Goal: Information Seeking & Learning: Learn about a topic

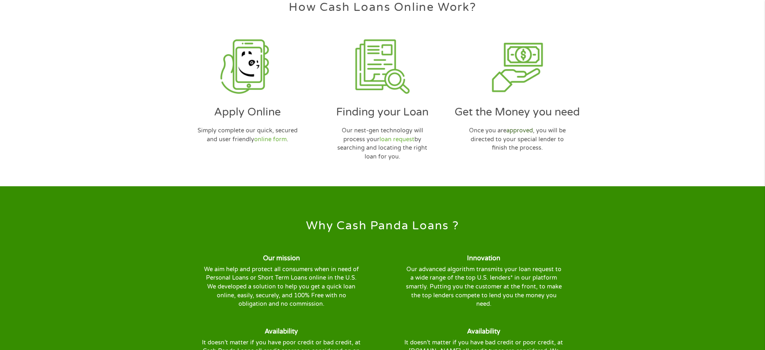
scroll to position [2488, 0]
